Goal: Transaction & Acquisition: Purchase product/service

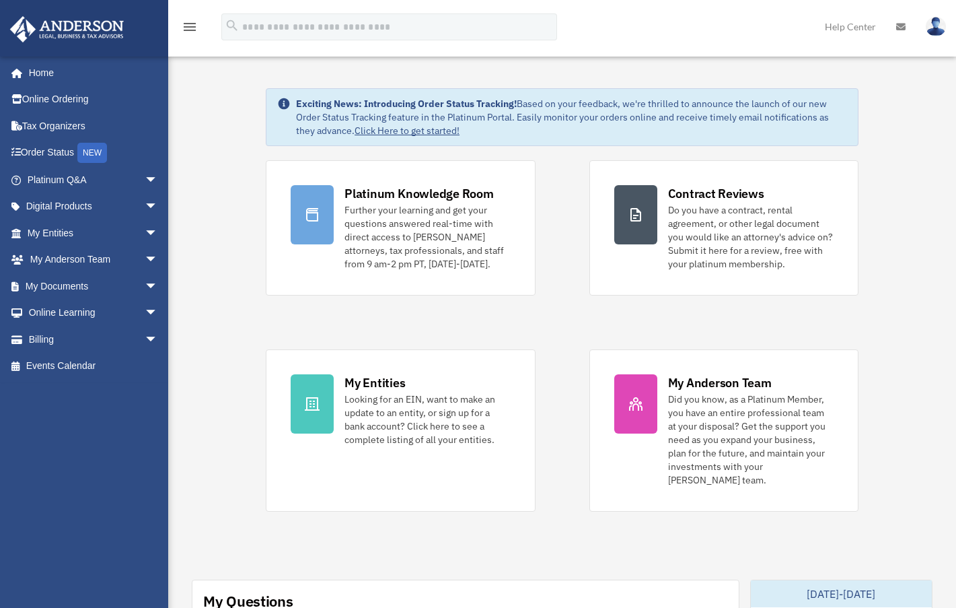
click at [0, 0] on div "x" at bounding box center [0, 0] width 0 height 0
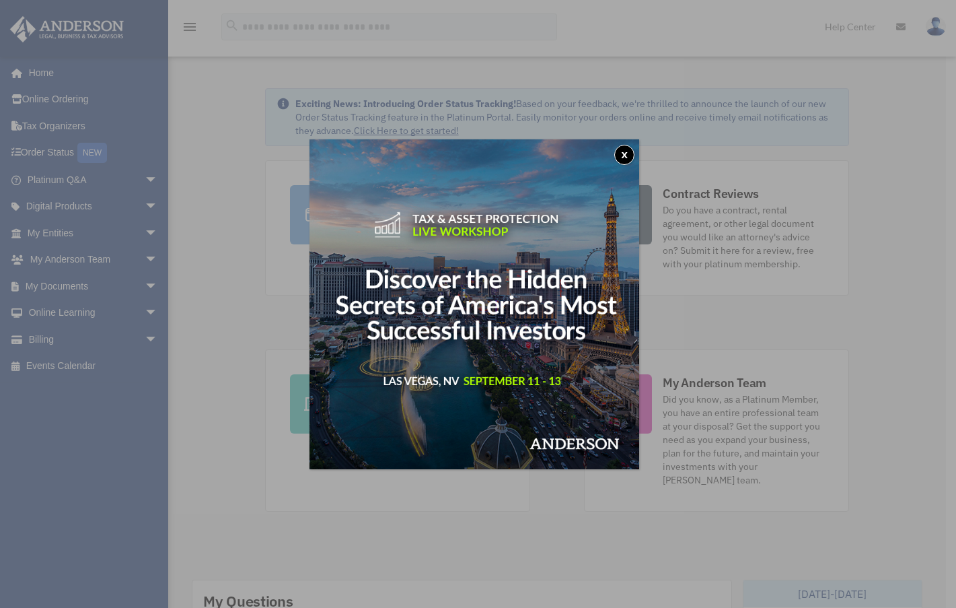
click at [630, 157] on button "x" at bounding box center [624, 155] width 20 height 20
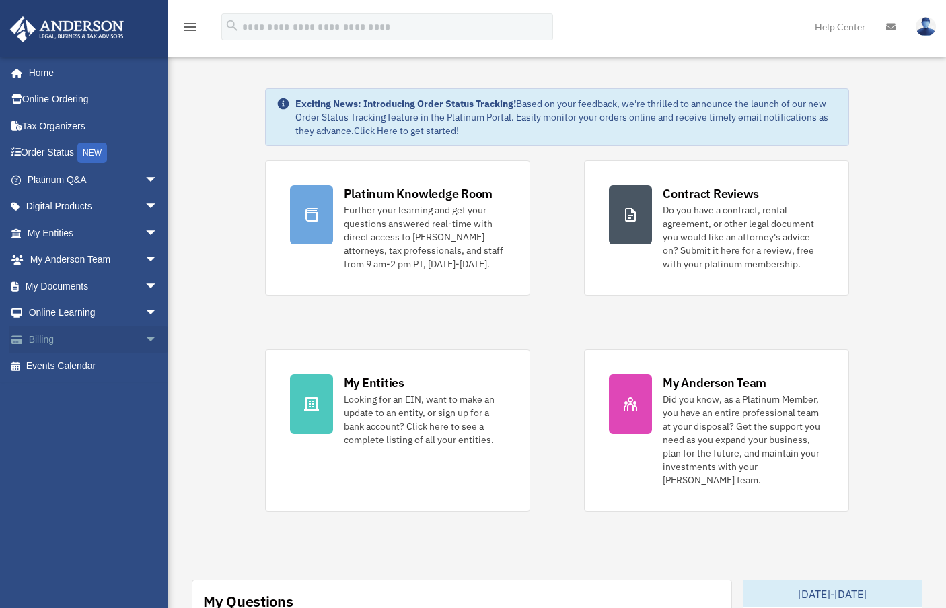
click at [62, 340] on link "Billing arrow_drop_down" at bounding box center [93, 339] width 169 height 27
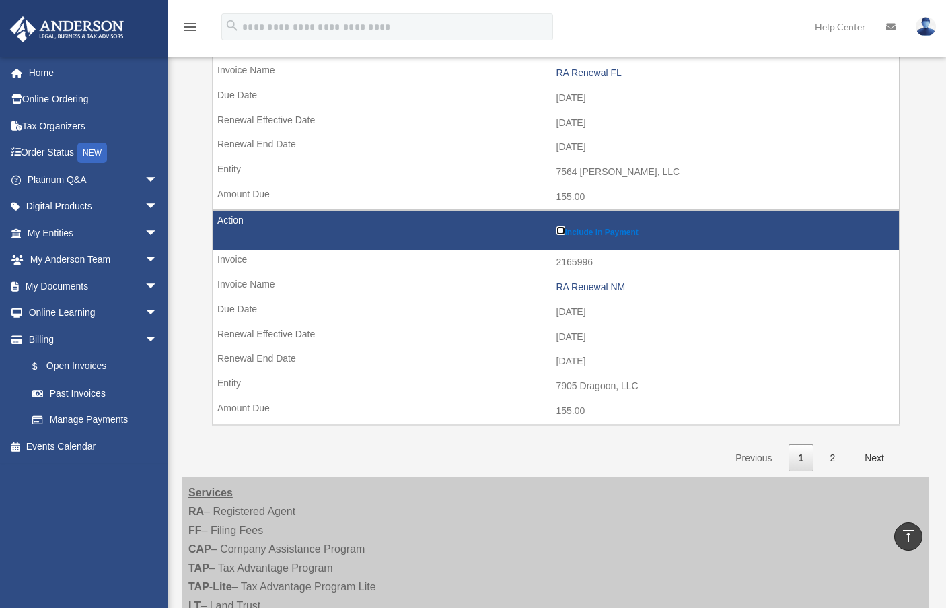
scroll to position [1994, 0]
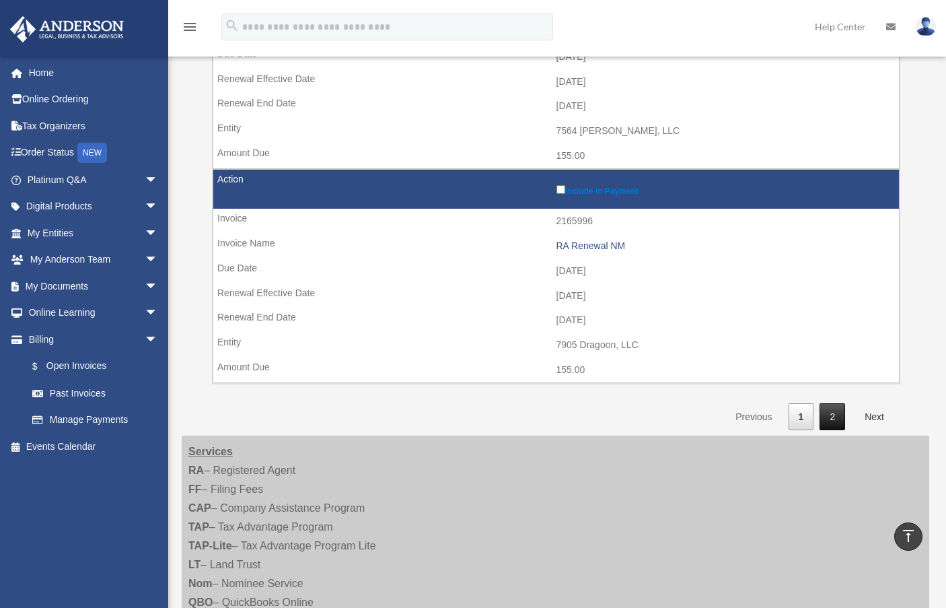
click at [840, 412] on link "2" at bounding box center [833, 417] width 26 height 28
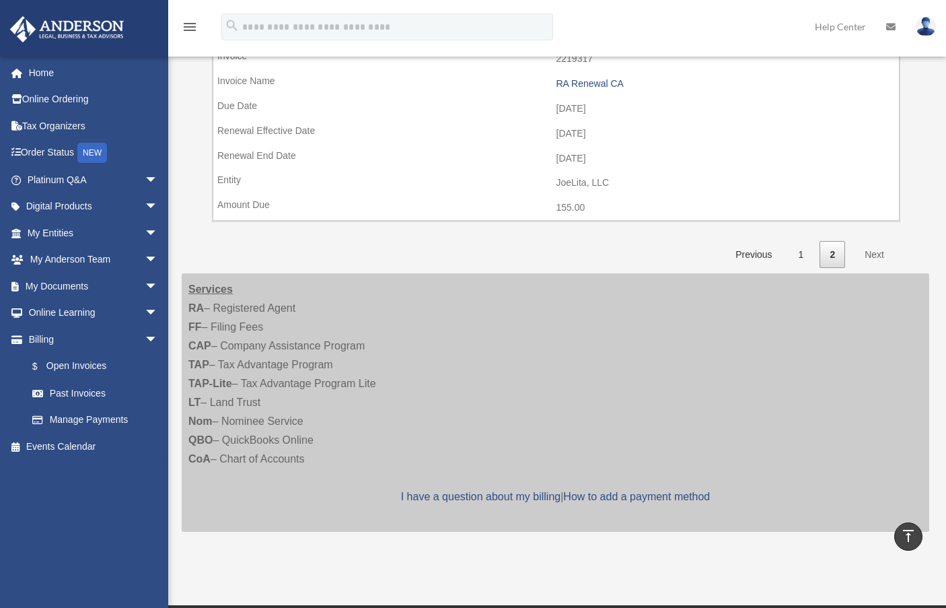
scroll to position [0, 0]
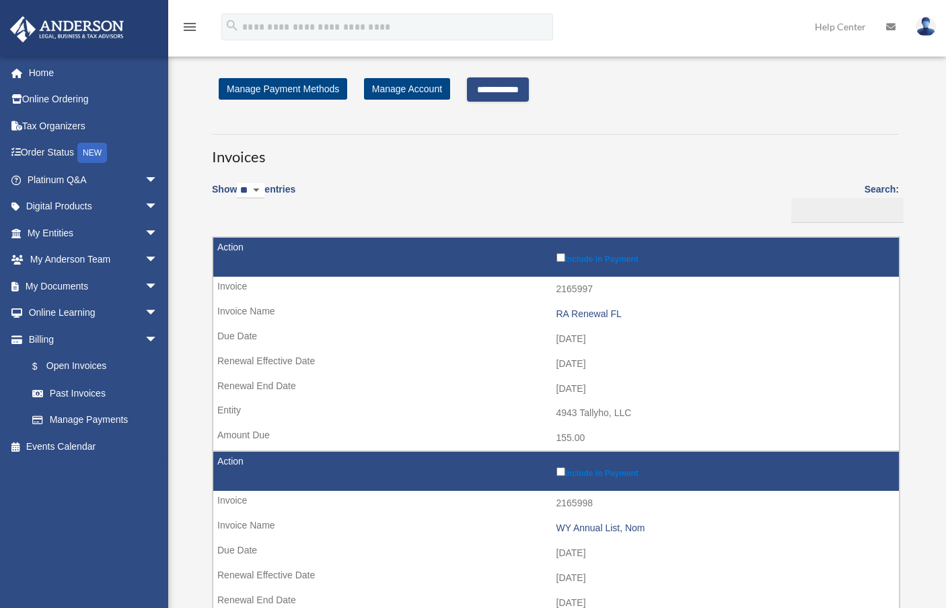
click at [528, 87] on input "**********" at bounding box center [498, 89] width 62 height 24
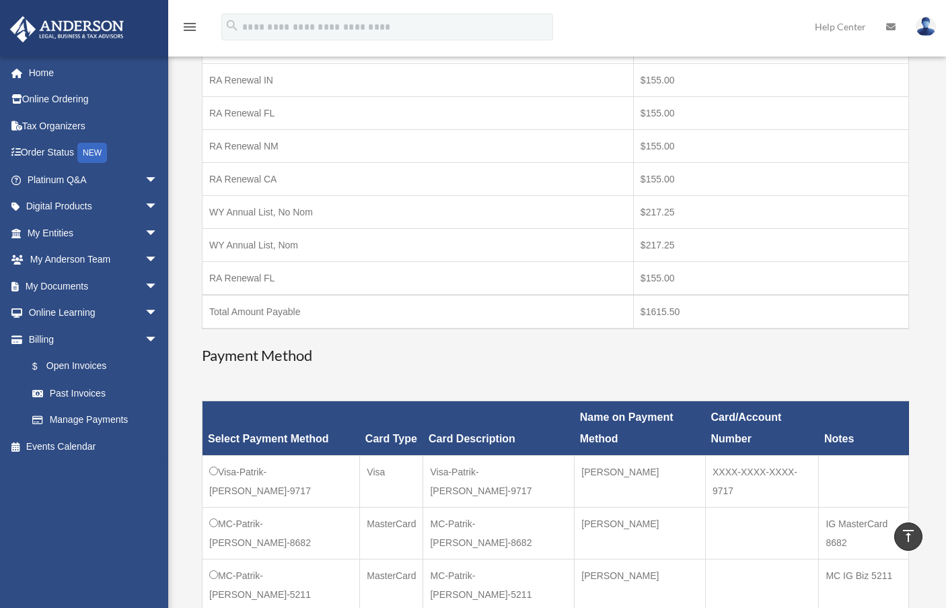
scroll to position [527, 0]
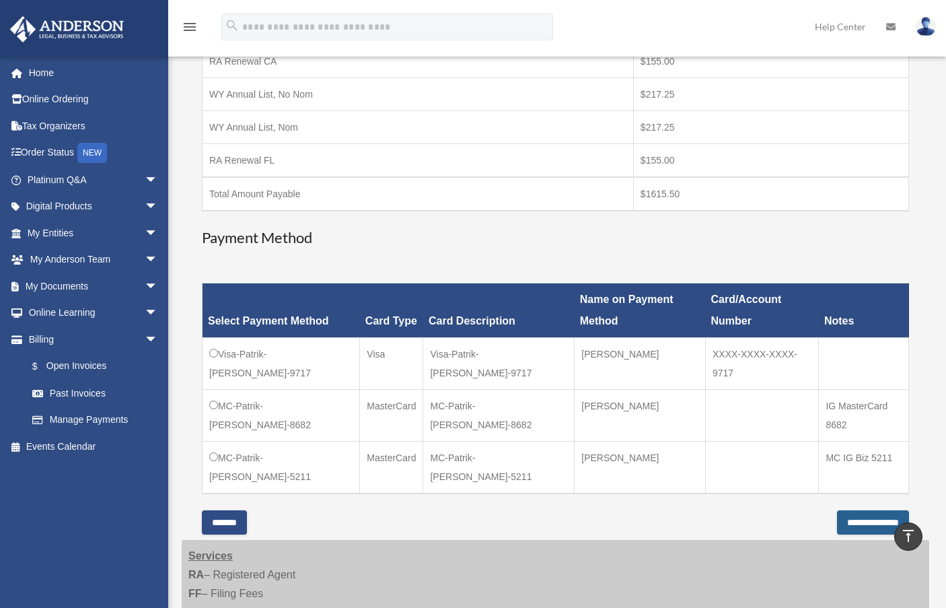
click at [856, 510] on input "**********" at bounding box center [873, 522] width 72 height 24
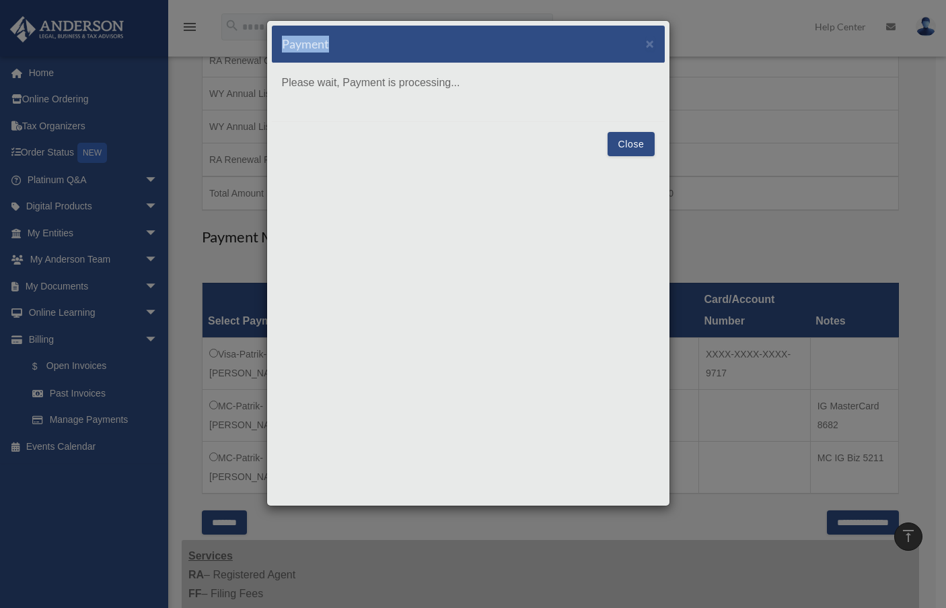
drag, startPoint x: 467, startPoint y: 32, endPoint x: 597, endPoint y: 42, distance: 130.3
click at [597, 42] on div "Payment ×" at bounding box center [468, 45] width 393 height 38
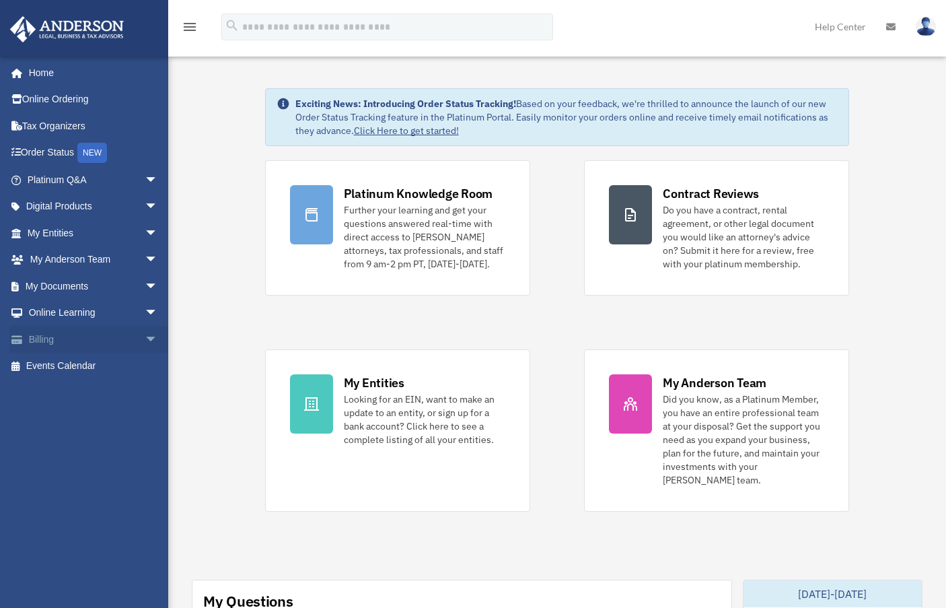
click at [53, 347] on link "Billing arrow_drop_down" at bounding box center [93, 339] width 169 height 27
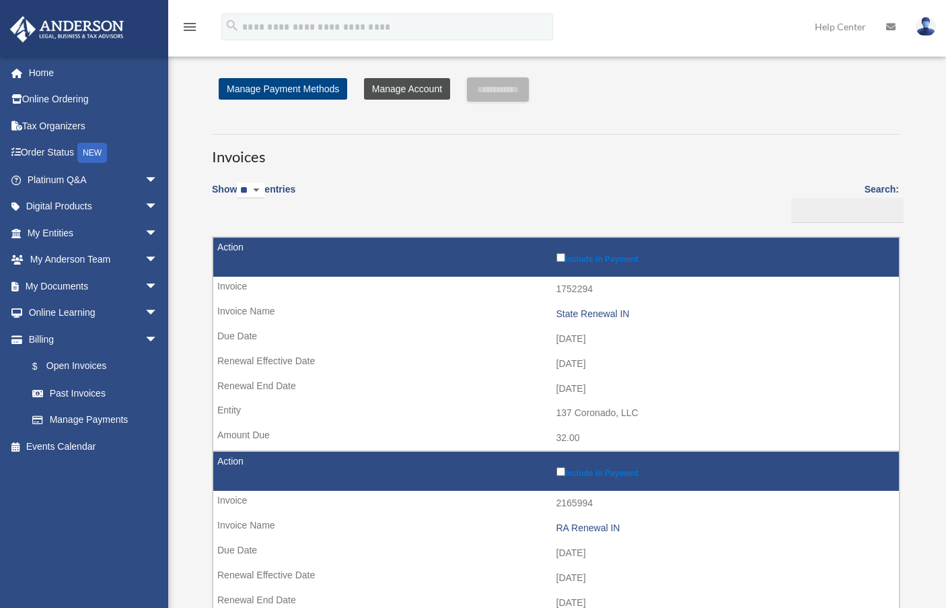
click at [421, 91] on link "Manage Account" at bounding box center [407, 89] width 86 height 22
click at [87, 424] on link "Manage Payments" at bounding box center [98, 419] width 159 height 27
click at [87, 416] on link "Manage Payments" at bounding box center [98, 419] width 159 height 27
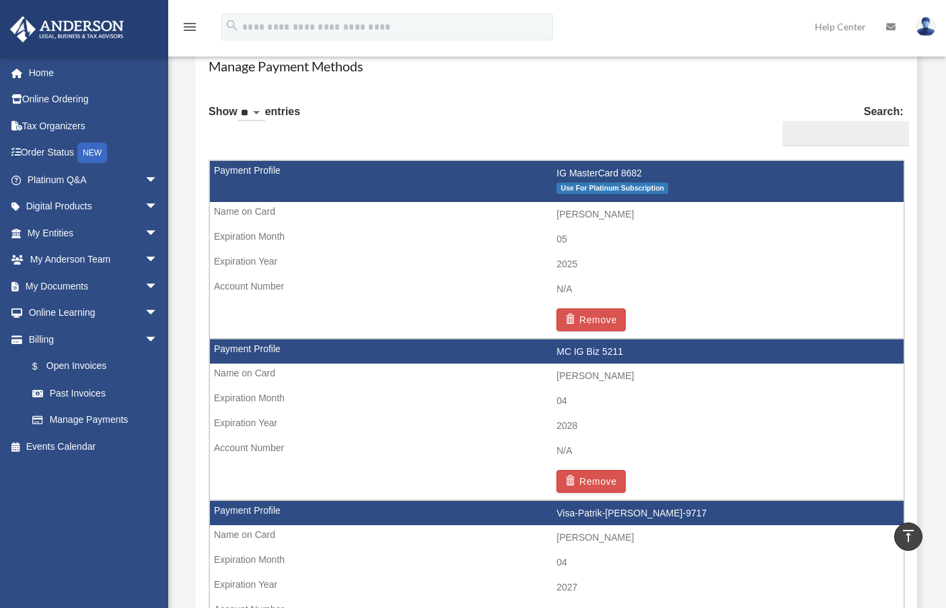
scroll to position [799, 0]
